Goal: Information Seeking & Learning: Learn about a topic

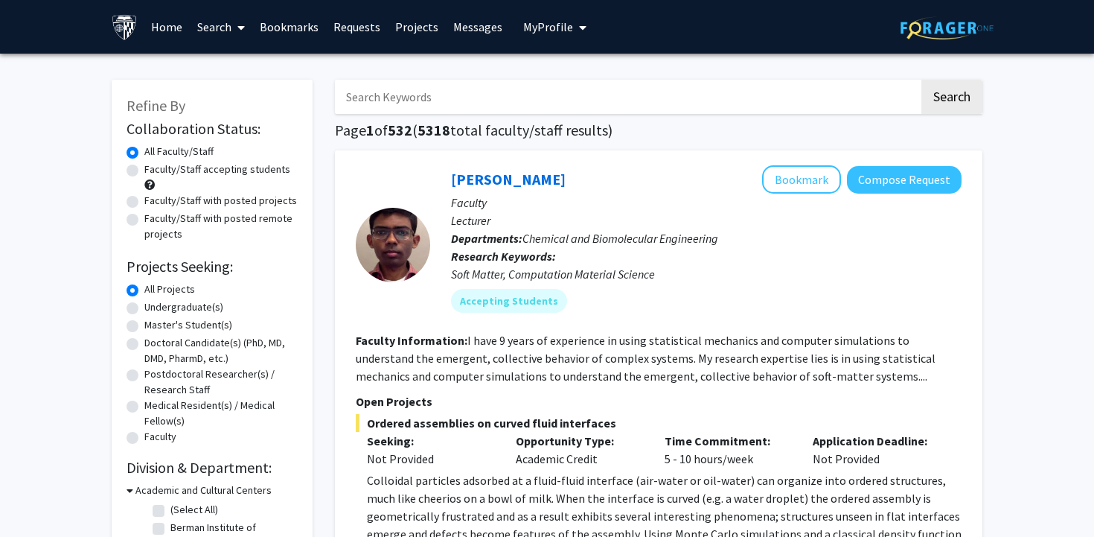
click at [915, 269] on div "Soft Matter, Computation Material Science" at bounding box center [706, 274] width 510 height 18
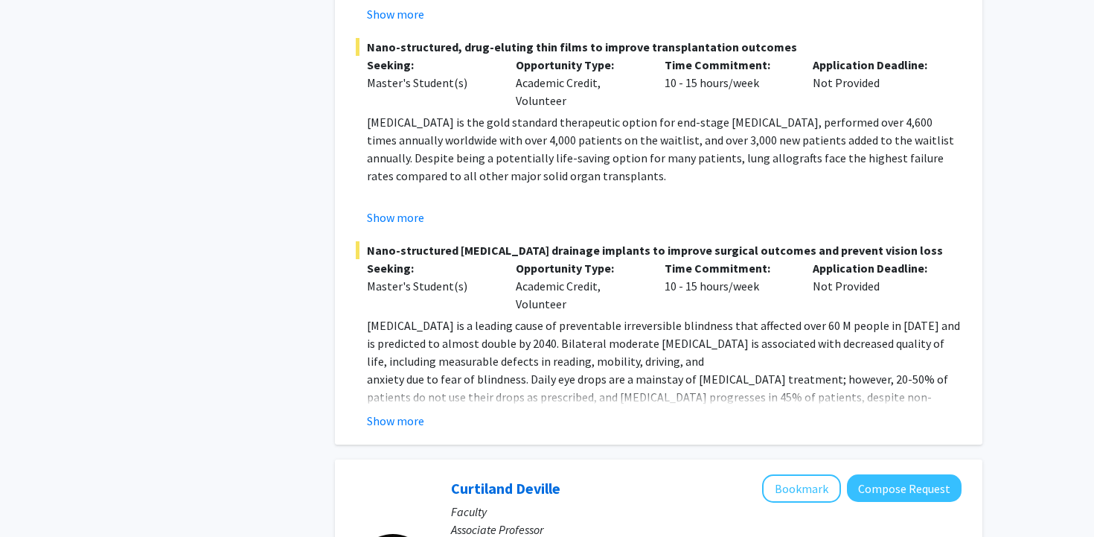
scroll to position [3061, 0]
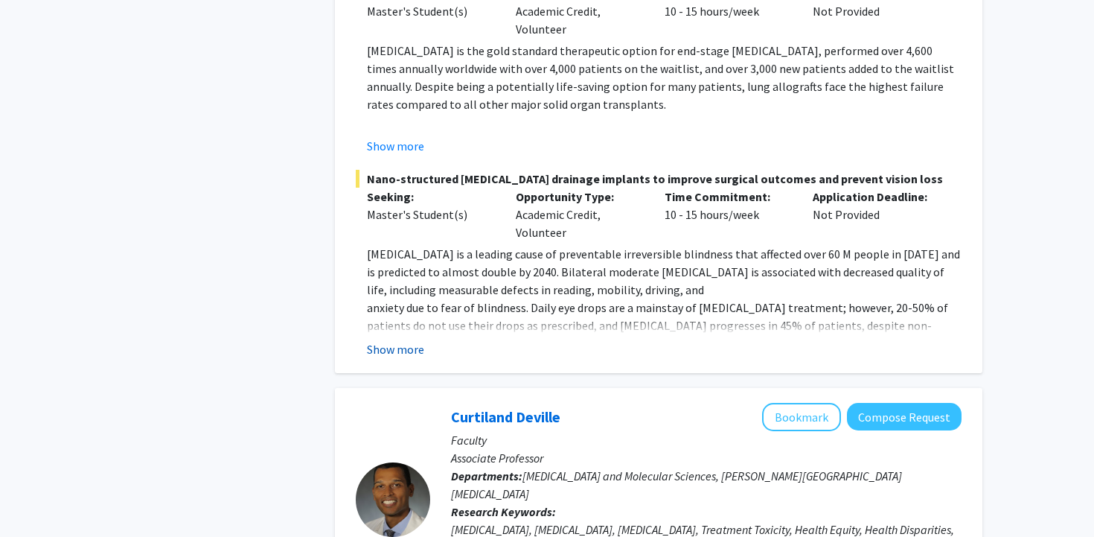
click at [375, 340] on button "Show more" at bounding box center [395, 349] width 57 height 18
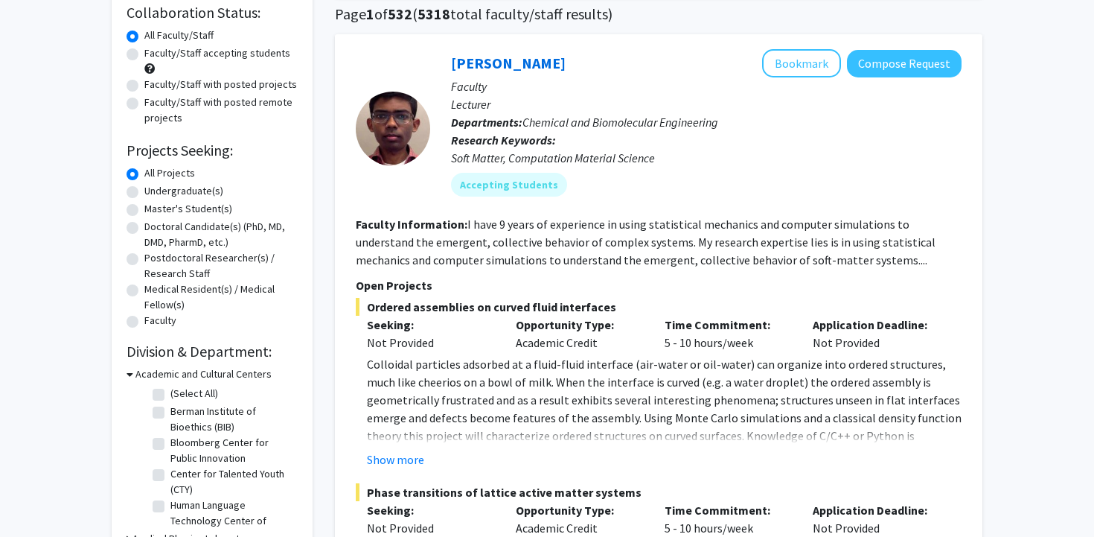
scroll to position [153, 0]
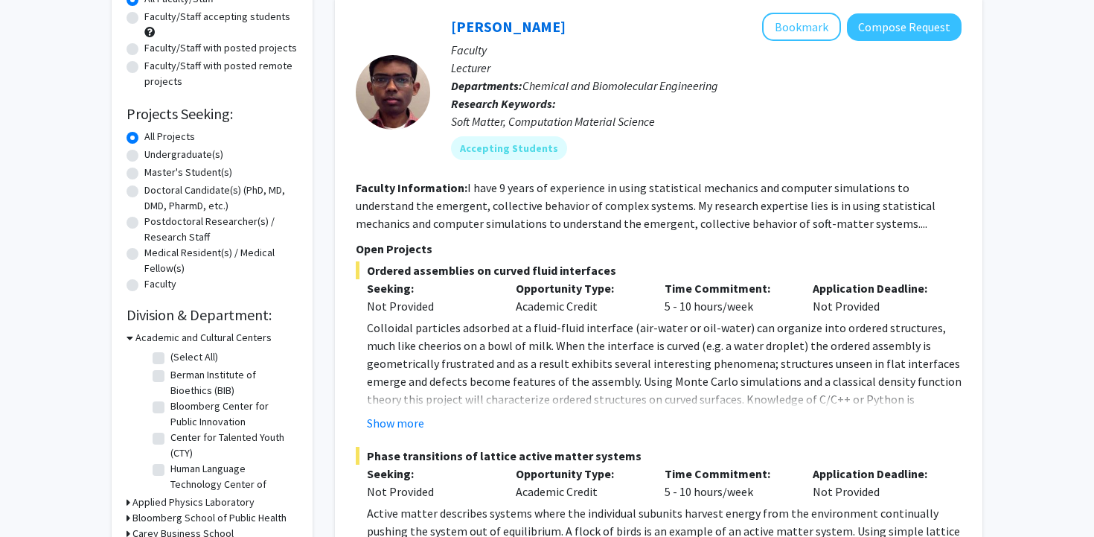
click at [144, 155] on label "Undergraduate(s)" at bounding box center [183, 155] width 79 height 16
click at [144, 155] on input "Undergraduate(s)" at bounding box center [149, 152] width 10 height 10
radio input "true"
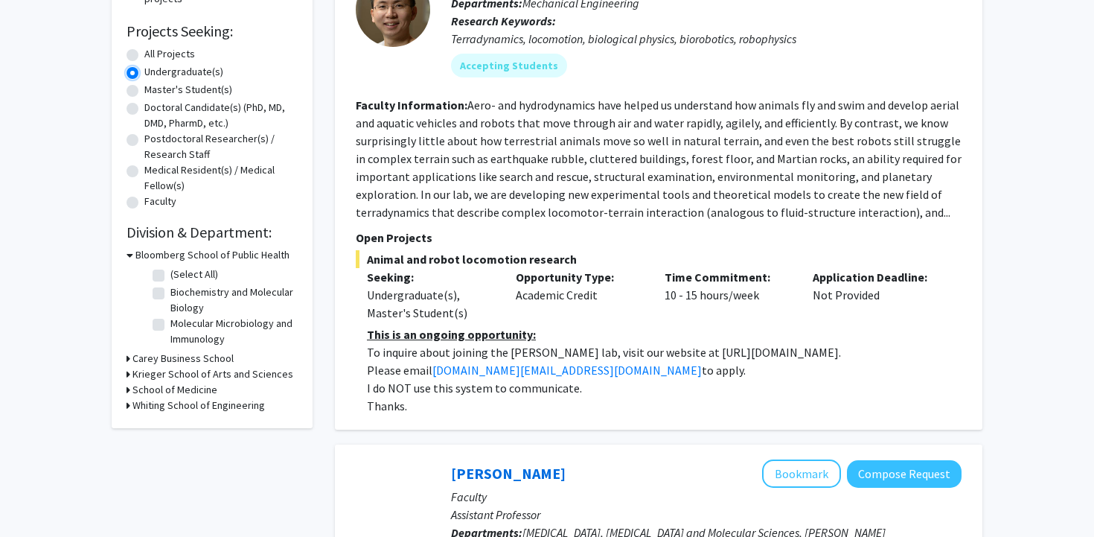
scroll to position [237, 0]
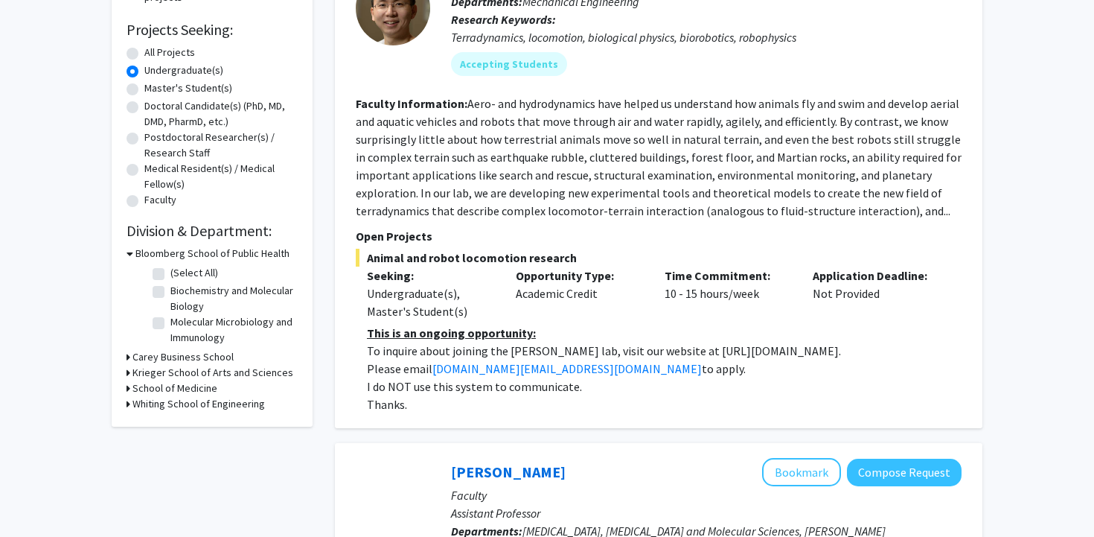
click at [131, 404] on div "Whiting School of Engineering" at bounding box center [212, 404] width 171 height 16
click at [127, 404] on icon at bounding box center [129, 404] width 4 height 16
click at [170, 424] on label "(Select All)" at bounding box center [194, 423] width 48 height 16
click at [170, 424] on input "(Select All)" at bounding box center [175, 420] width 10 height 10
checkbox input "true"
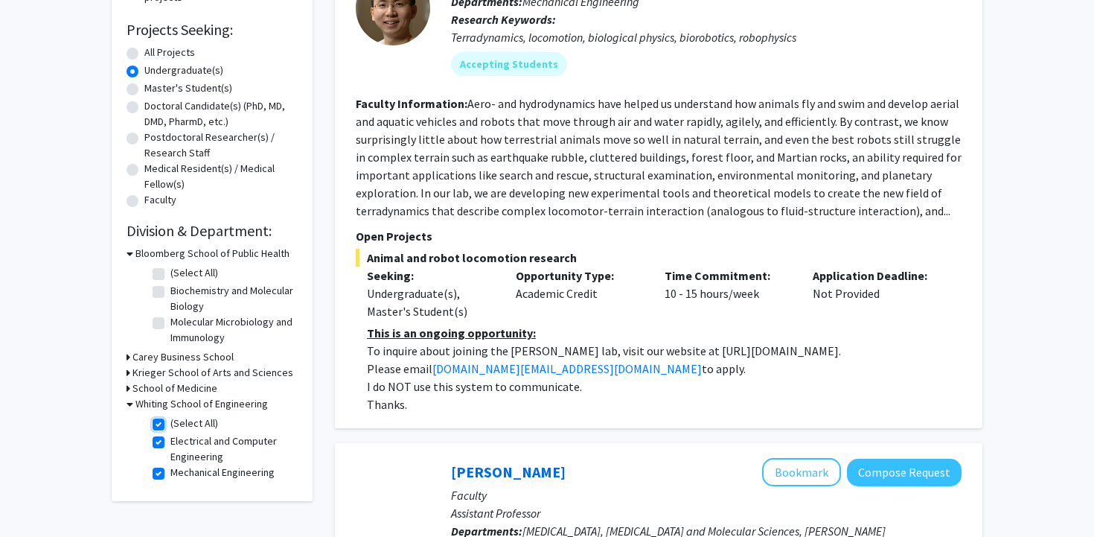
checkbox input "true"
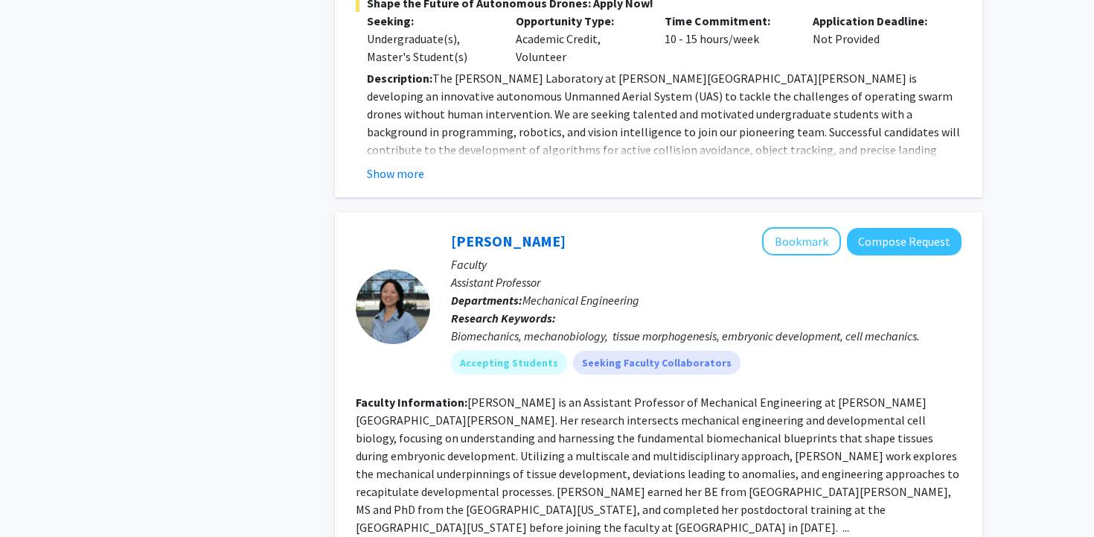
scroll to position [1146, 0]
